Goal: Task Accomplishment & Management: Complete application form

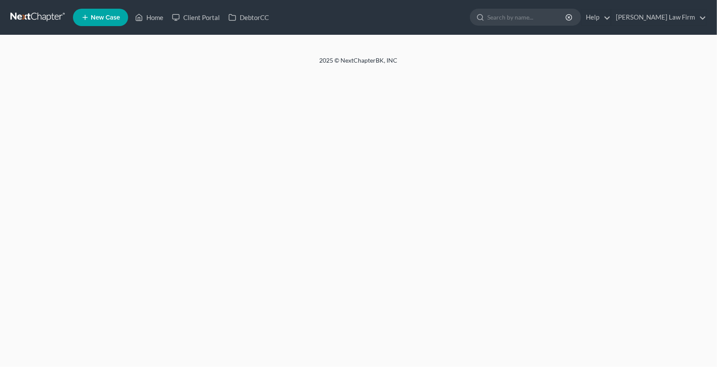
select select "10"
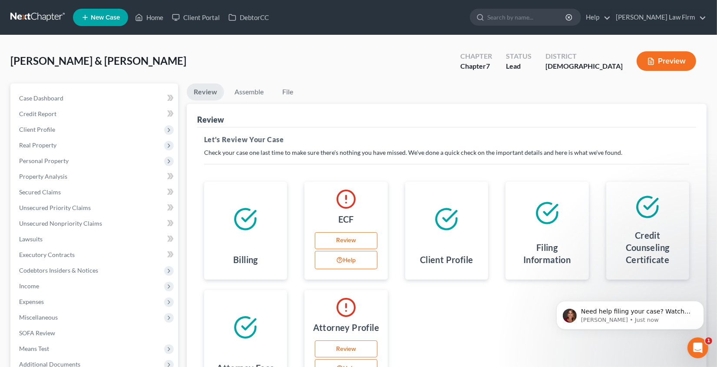
click at [355, 240] on link "Review" at bounding box center [346, 240] width 62 height 17
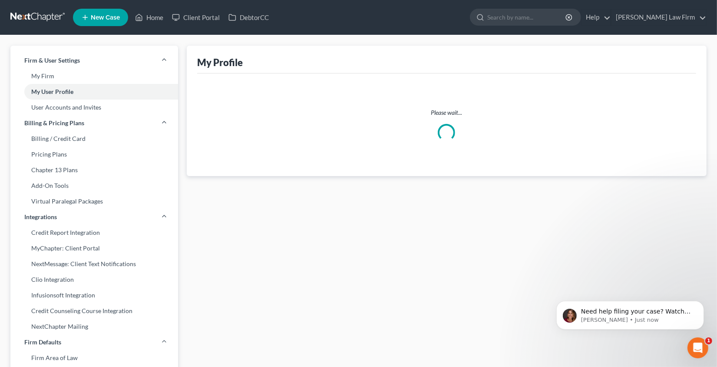
select select "11"
select select "attorney"
select select "0"
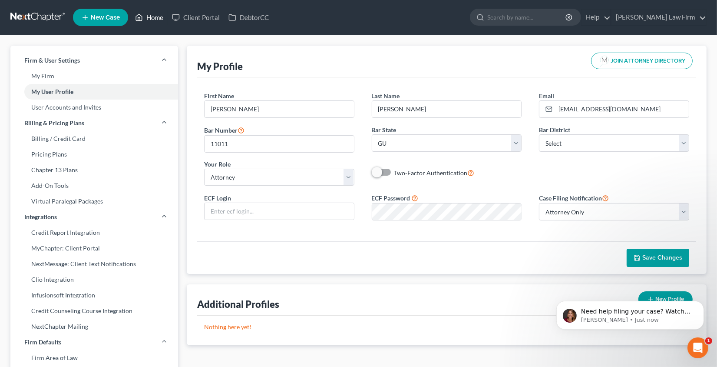
click at [153, 20] on link "Home" at bounding box center [149, 18] width 37 height 16
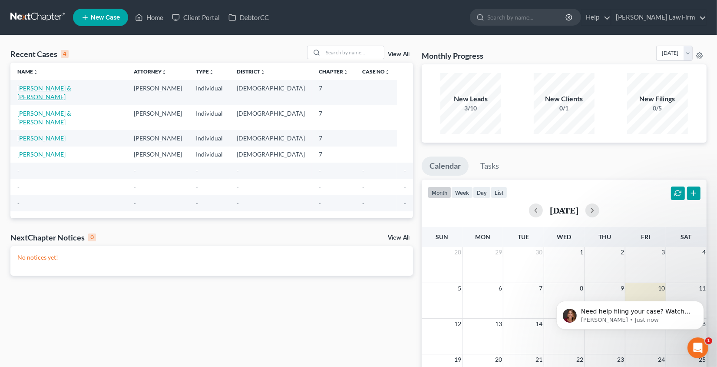
click at [71, 88] on link "[PERSON_NAME] & [PERSON_NAME]" at bounding box center [44, 92] width 54 height 16
select select "10"
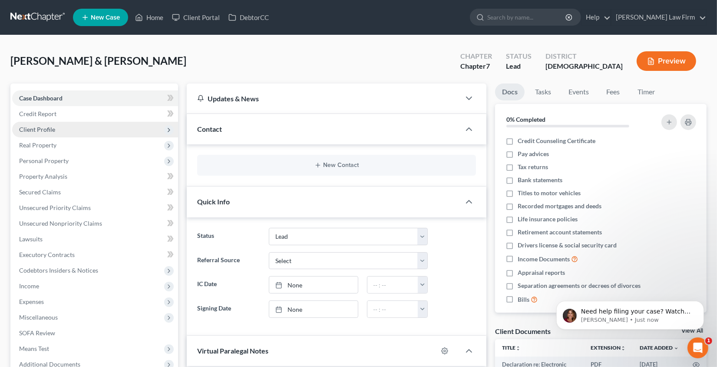
scroll to position [162, 0]
click at [86, 128] on span "Client Profile" at bounding box center [95, 130] width 166 height 16
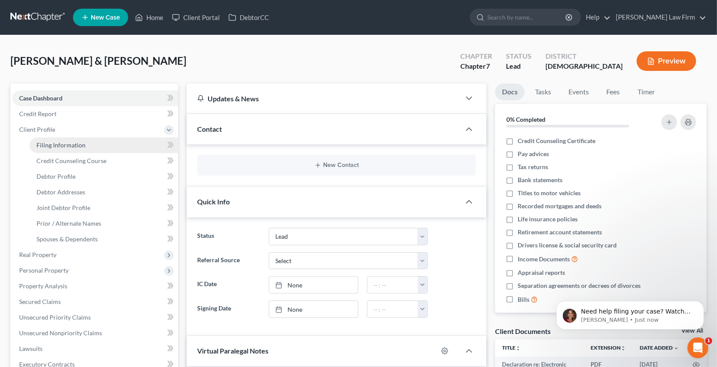
click at [84, 146] on link "Filing Information" at bounding box center [104, 145] width 149 height 16
select select "1"
select select "0"
select select "21"
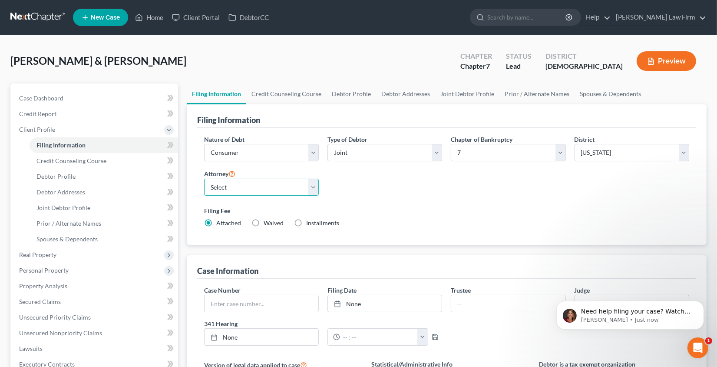
click at [313, 182] on select "Select [PERSON_NAME] - null" at bounding box center [261, 187] width 115 height 17
